Goal: Task Accomplishment & Management: Manage account settings

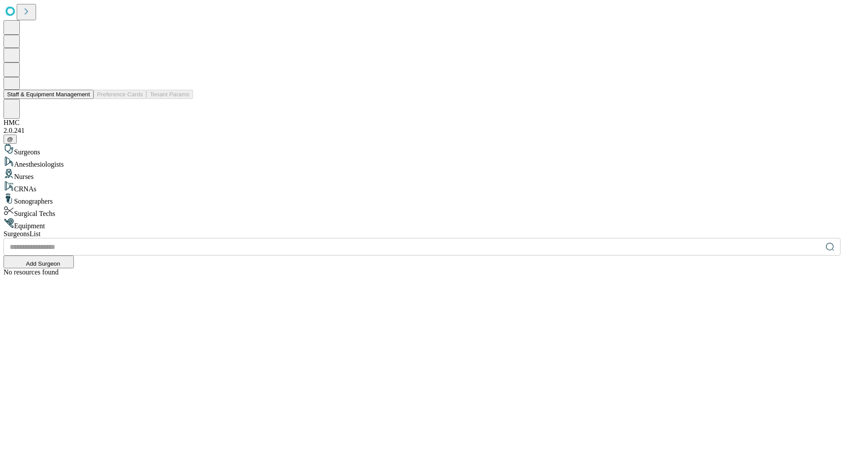
click at [84, 99] on button "Staff & Equipment Management" at bounding box center [49, 94] width 90 height 9
